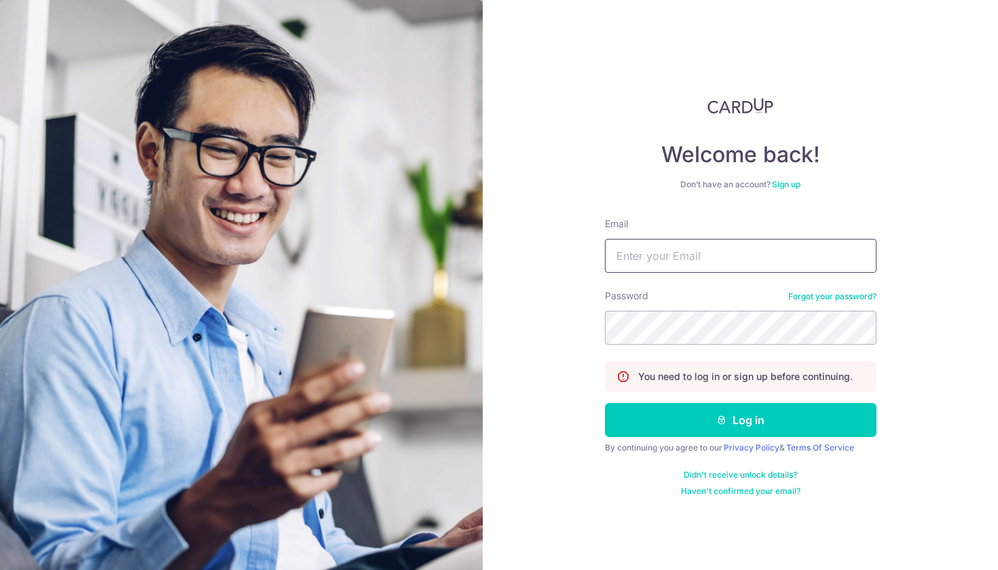
type input "Bemiteyclean@gmail.com"
click at [740, 420] on button "Log in" at bounding box center [741, 420] width 272 height 34
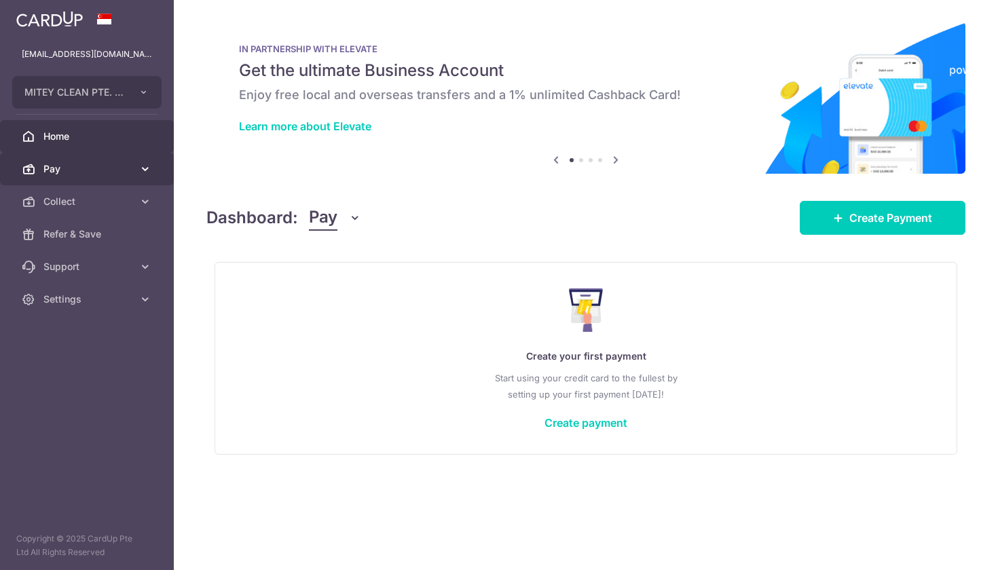
click at [144, 177] on link "Pay" at bounding box center [87, 169] width 174 height 33
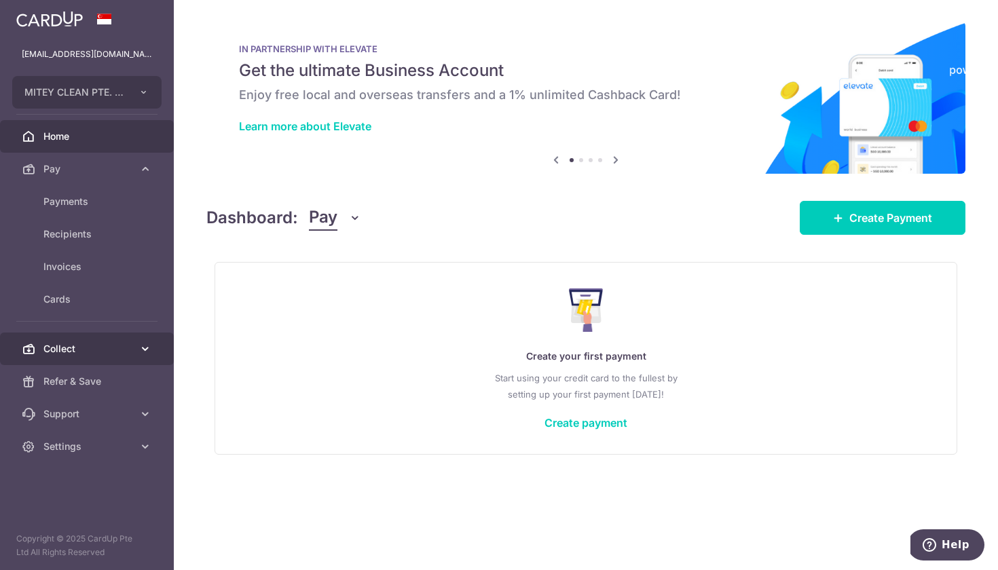
click at [117, 350] on span "Collect" at bounding box center [88, 349] width 90 height 14
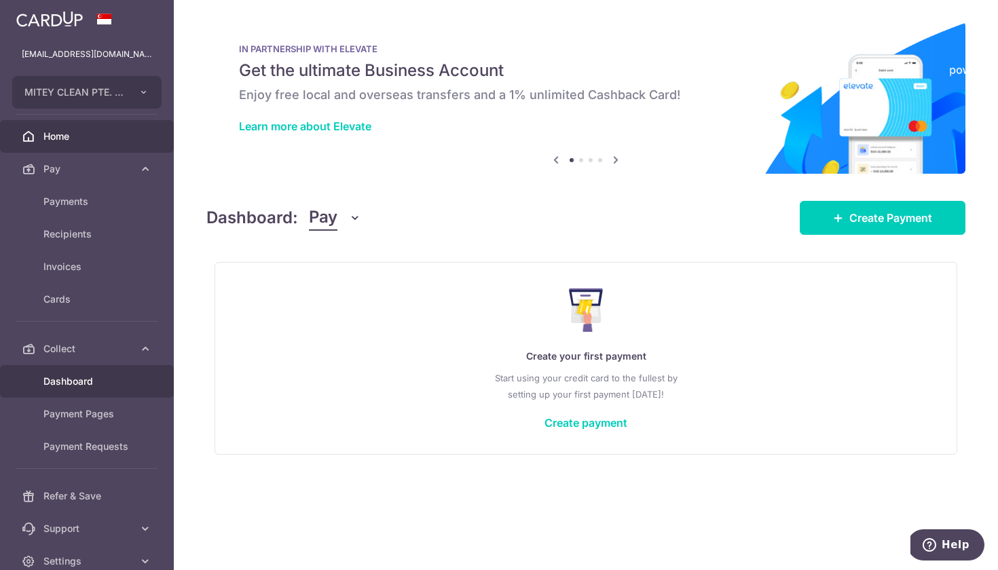
click at [93, 388] on span "Dashboard" at bounding box center [88, 382] width 90 height 14
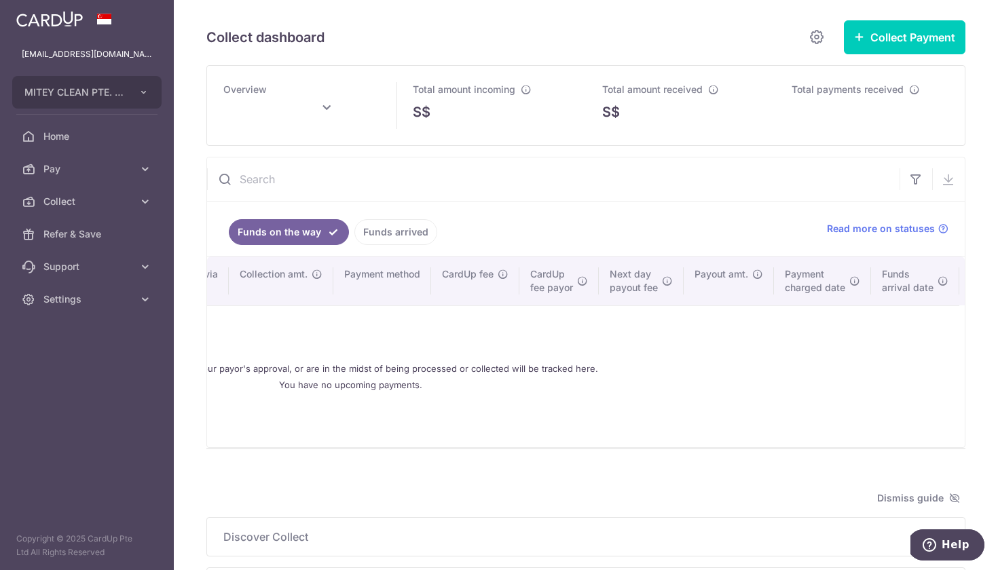
scroll to position [0, 502]
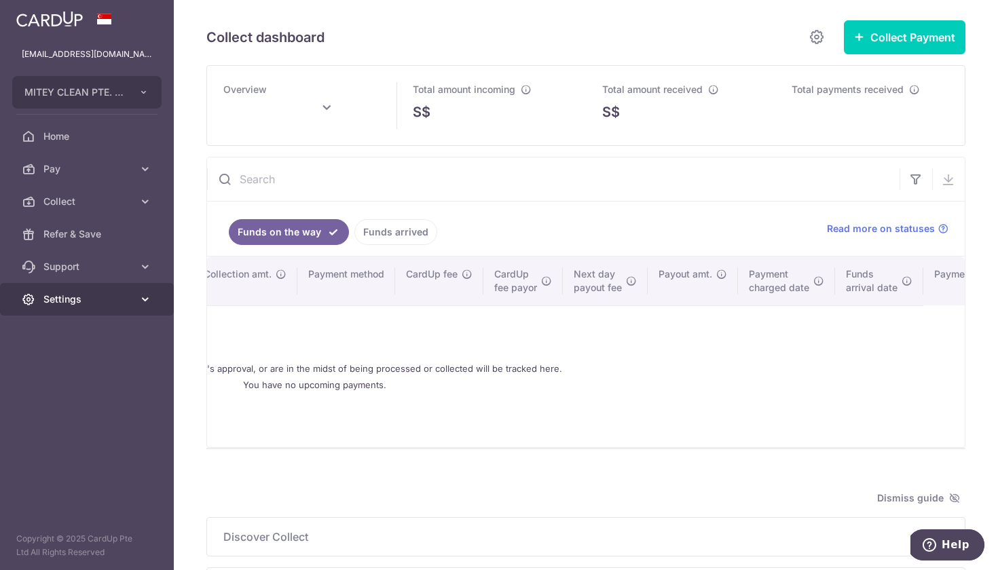
click at [141, 306] on icon at bounding box center [146, 300] width 14 height 14
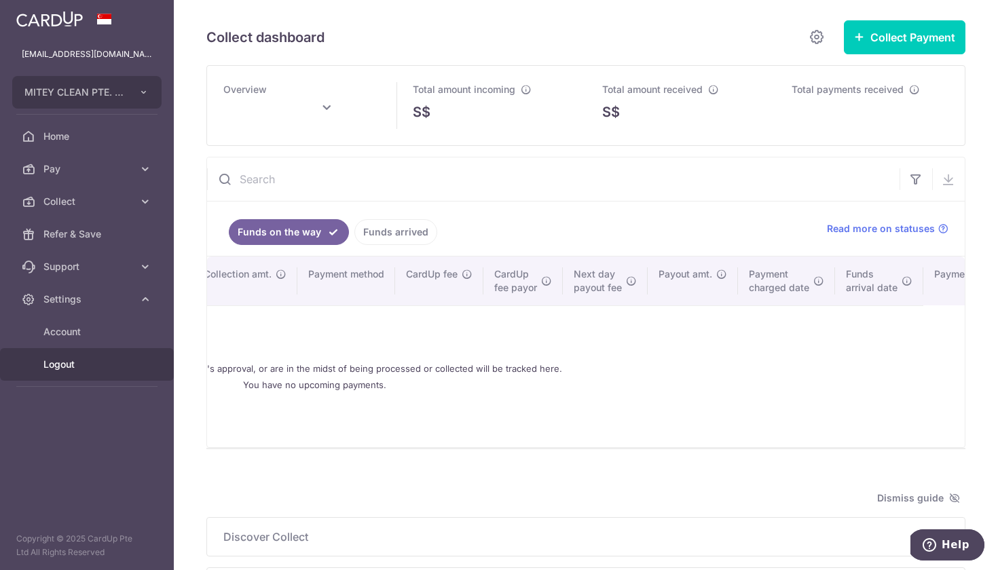
click at [69, 367] on span "Logout" at bounding box center [88, 365] width 90 height 14
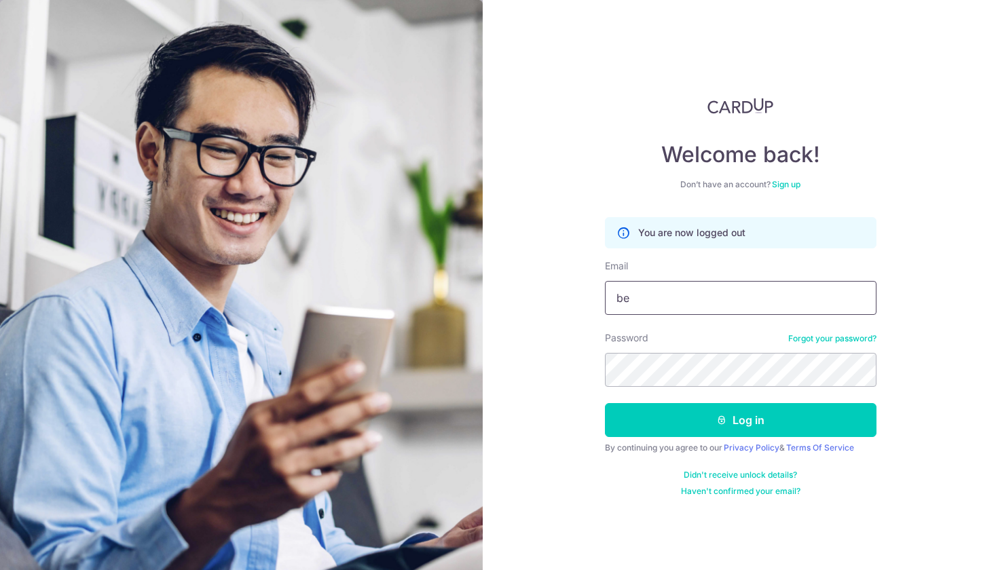
type input "[EMAIL_ADDRESS][DOMAIN_NAME]"
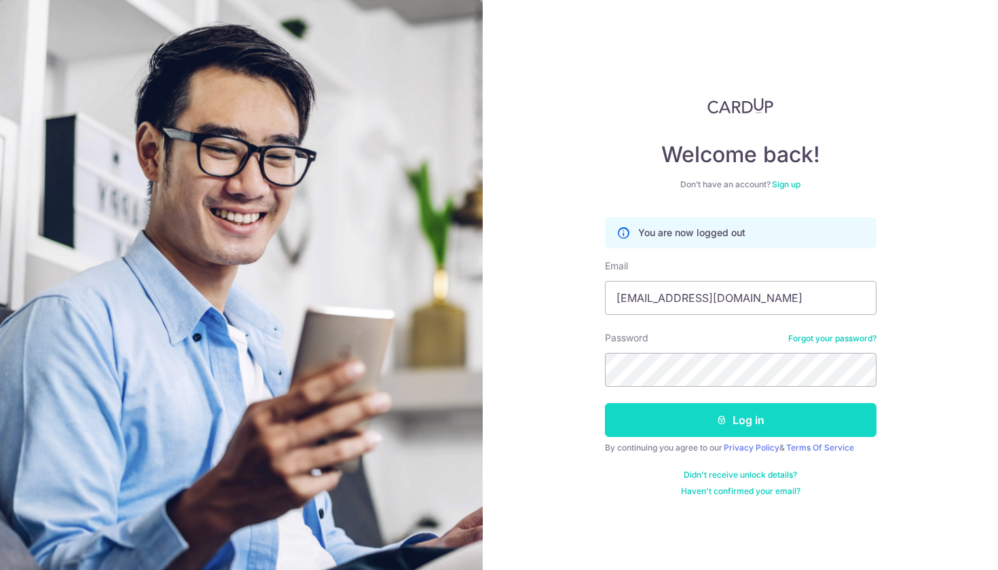
click at [810, 428] on button "Log in" at bounding box center [741, 420] width 272 height 34
